Goal: Task Accomplishment & Management: Manage account settings

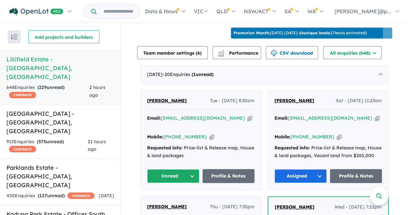
scroll to position [224, 0]
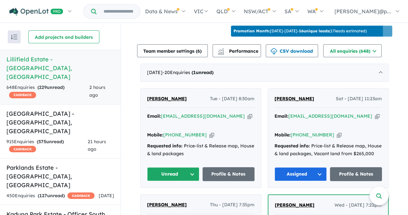
click at [200, 131] on div "Mobile: [PHONE_NUMBER] Copied!" at bounding box center [201, 135] width 108 height 8
click at [210, 131] on icon "button" at bounding box center [212, 134] width 5 height 7
click at [248, 113] on icon "button" at bounding box center [250, 116] width 5 height 7
drag, startPoint x: 190, startPoint y: 97, endPoint x: 141, endPoint y: 94, distance: 48.9
click at [141, 94] on div "[PERSON_NAME] Tue - [DATE] 8:30am Email: [EMAIL_ADDRESS][DOMAIN_NAME] Copied! M…" at bounding box center [201, 137] width 120 height 99
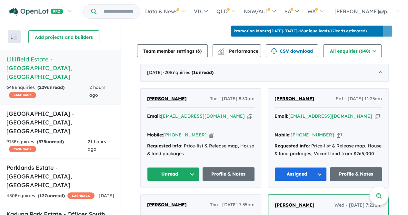
copy span "[PERSON_NAME]"
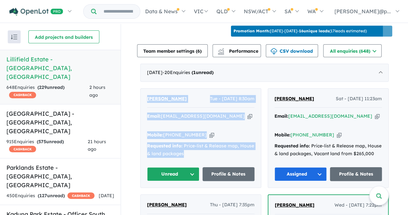
drag, startPoint x: 189, startPoint y: 141, endPoint x: 146, endPoint y: 92, distance: 65.0
click at [146, 92] on div "[PERSON_NAME] Tue - [DATE] 8:30am Email: [EMAIL_ADDRESS][DOMAIN_NAME] Copied! M…" at bounding box center [201, 137] width 120 height 99
copy div "[PERSON_NAME] Tue - [DATE] 8:30am Email: [EMAIL_ADDRESS][DOMAIN_NAME] Copied! M…"
click at [181, 167] on button "Unread" at bounding box center [173, 174] width 52 height 14
click at [172, 197] on button "Assigned" at bounding box center [176, 204] width 56 height 15
